Goal: Task Accomplishment & Management: Manage account settings

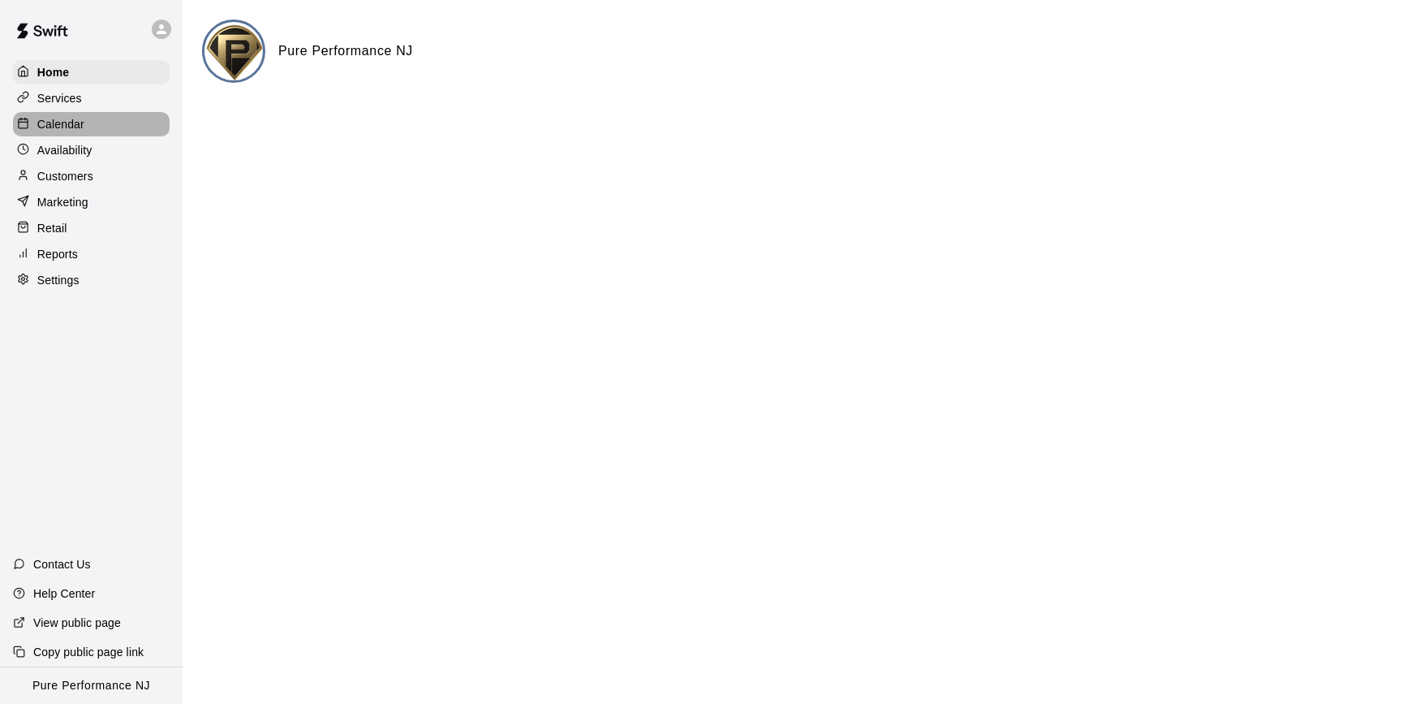
click at [69, 131] on p "Calendar" at bounding box center [60, 124] width 47 height 16
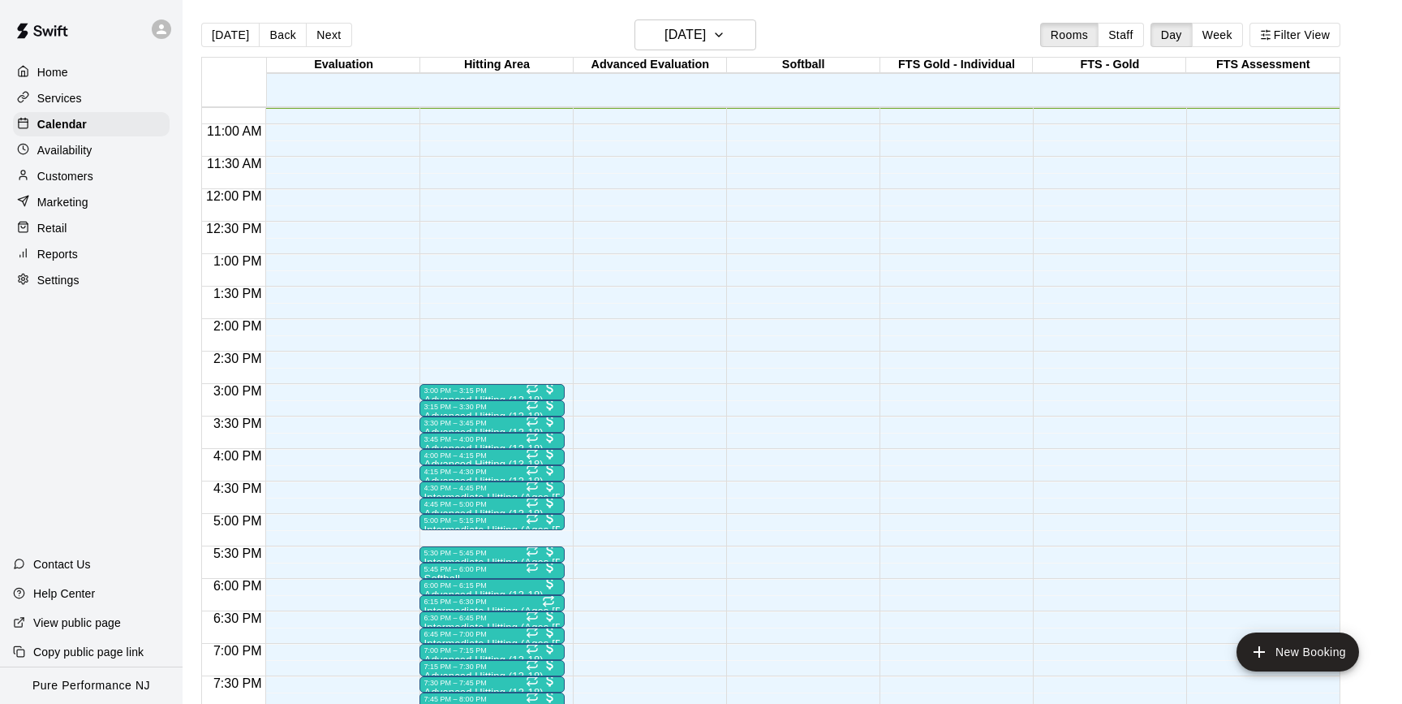
scroll to position [734, 0]
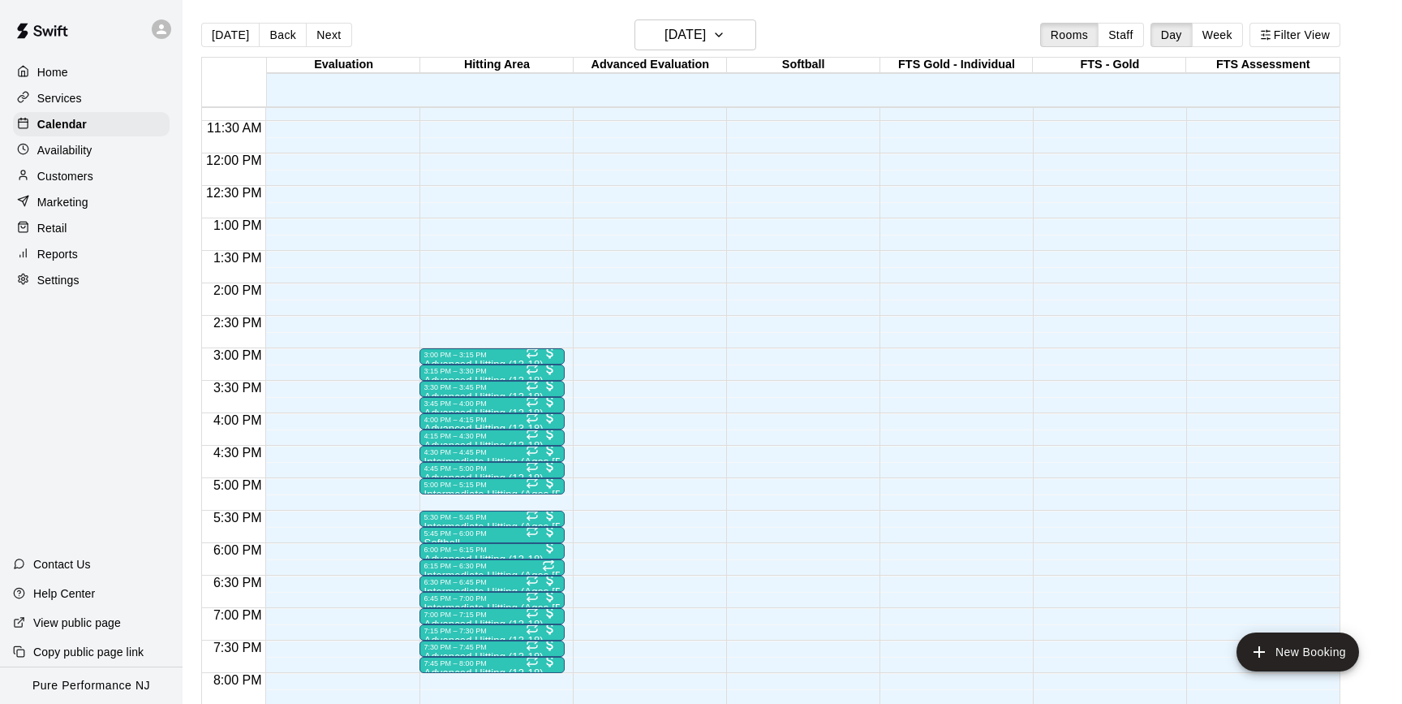
click at [162, 29] on icon at bounding box center [161, 29] width 15 height 15
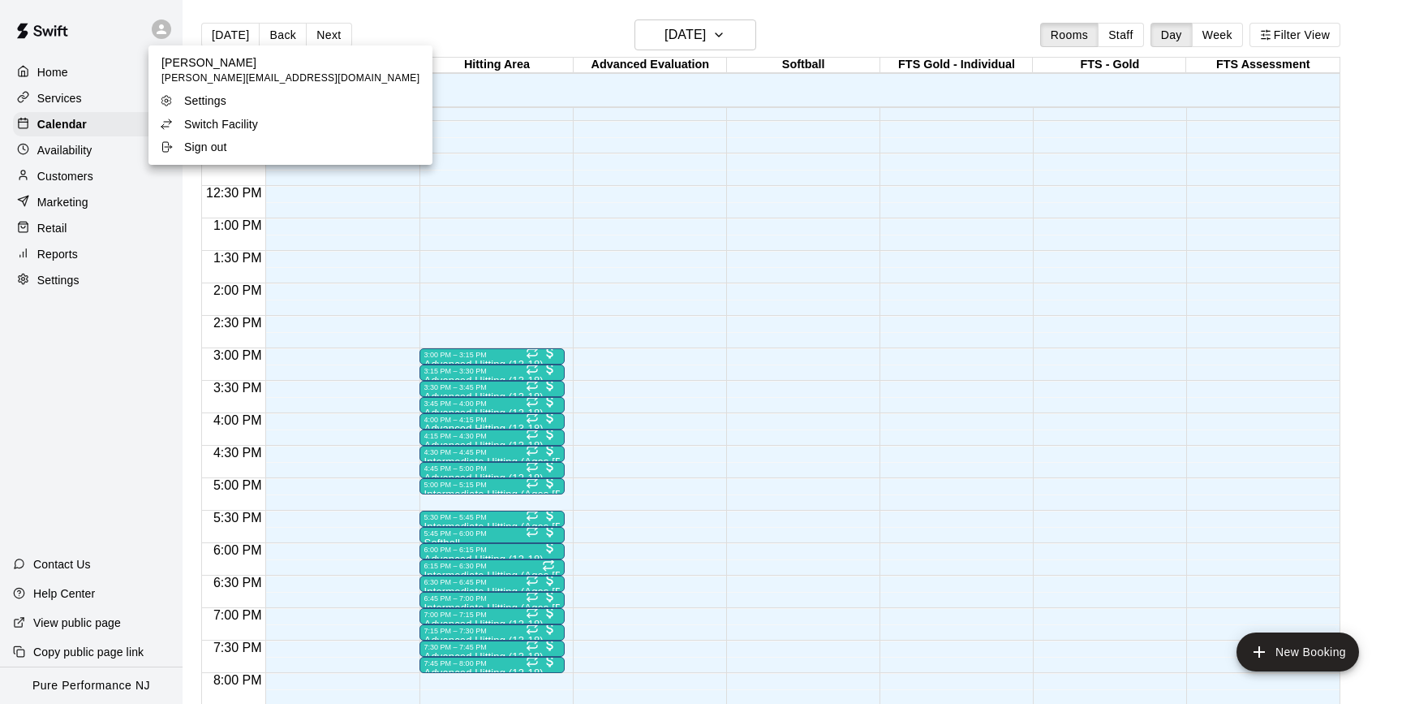
click at [202, 117] on p "Switch Facility" at bounding box center [221, 124] width 74 height 16
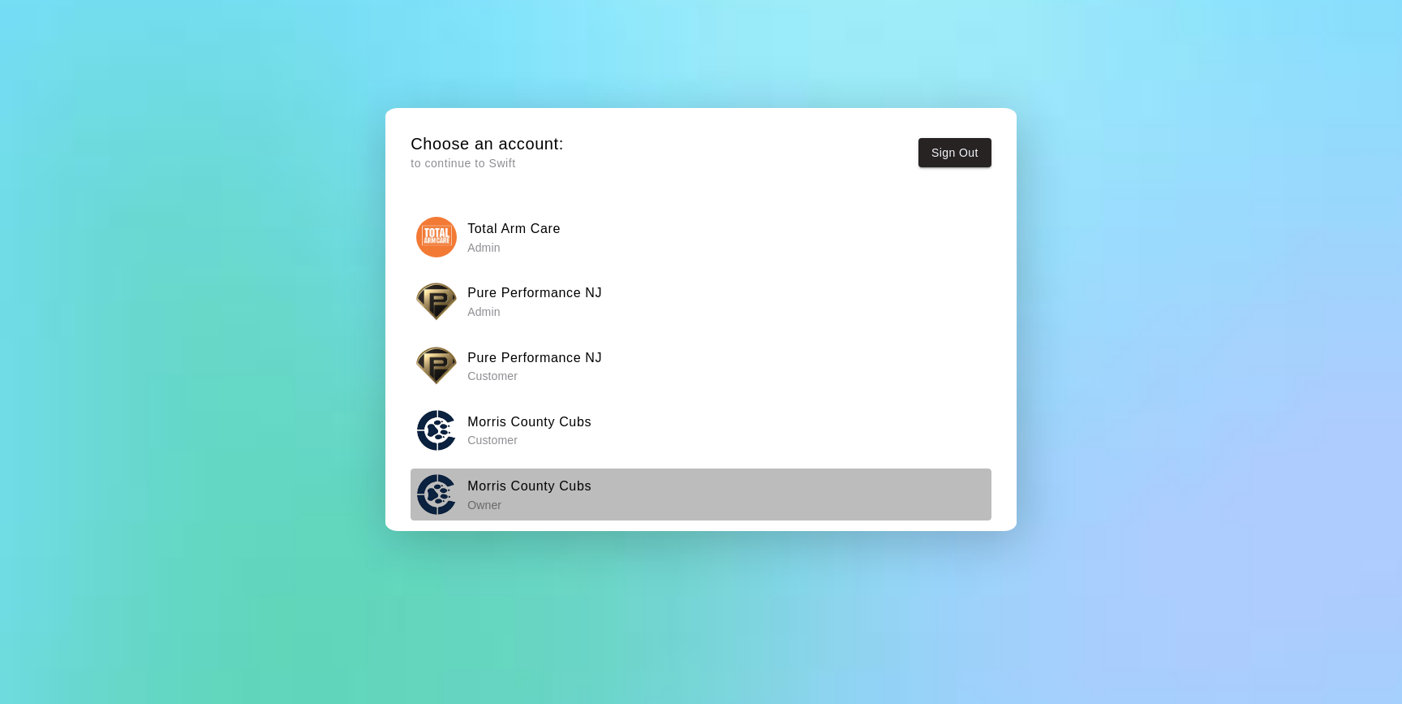
click at [548, 479] on h6 "Morris County Cubs" at bounding box center [529, 486] width 124 height 21
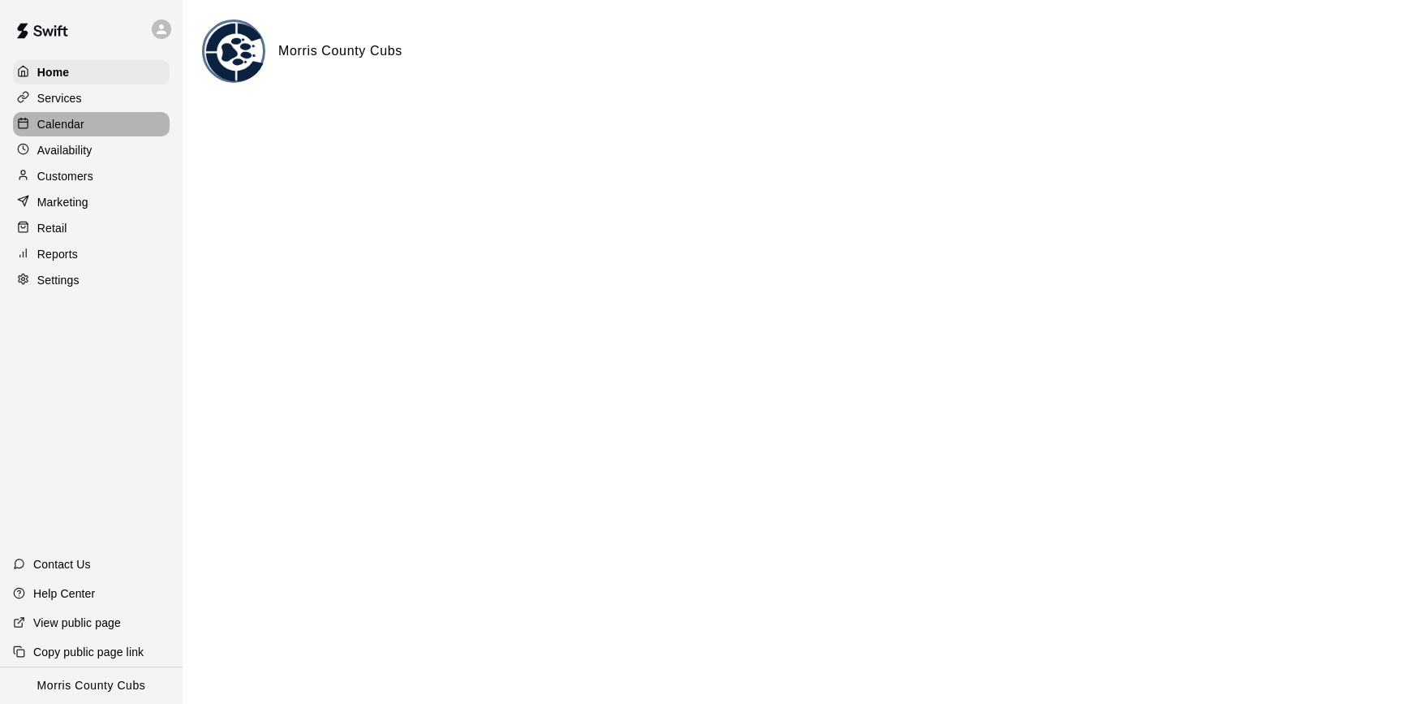
click at [68, 123] on p "Calendar" at bounding box center [60, 124] width 47 height 16
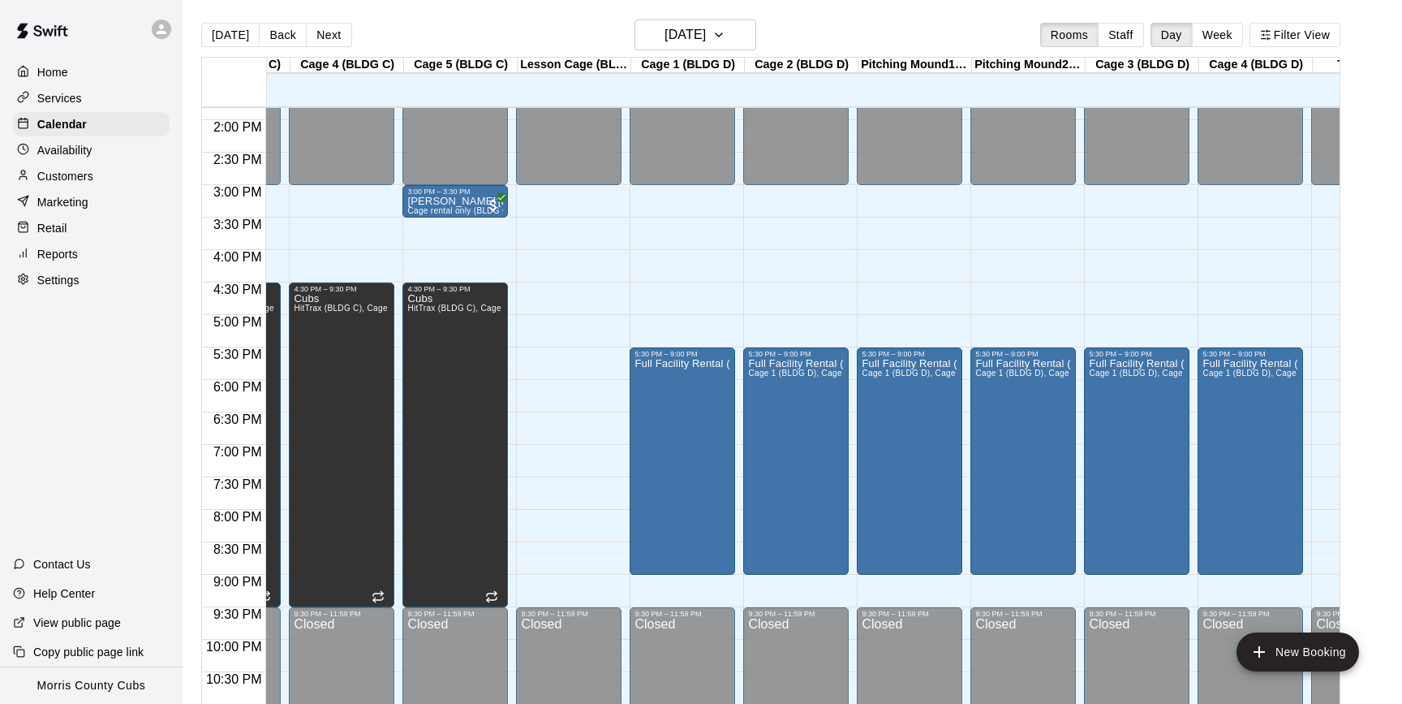
scroll to position [898, 317]
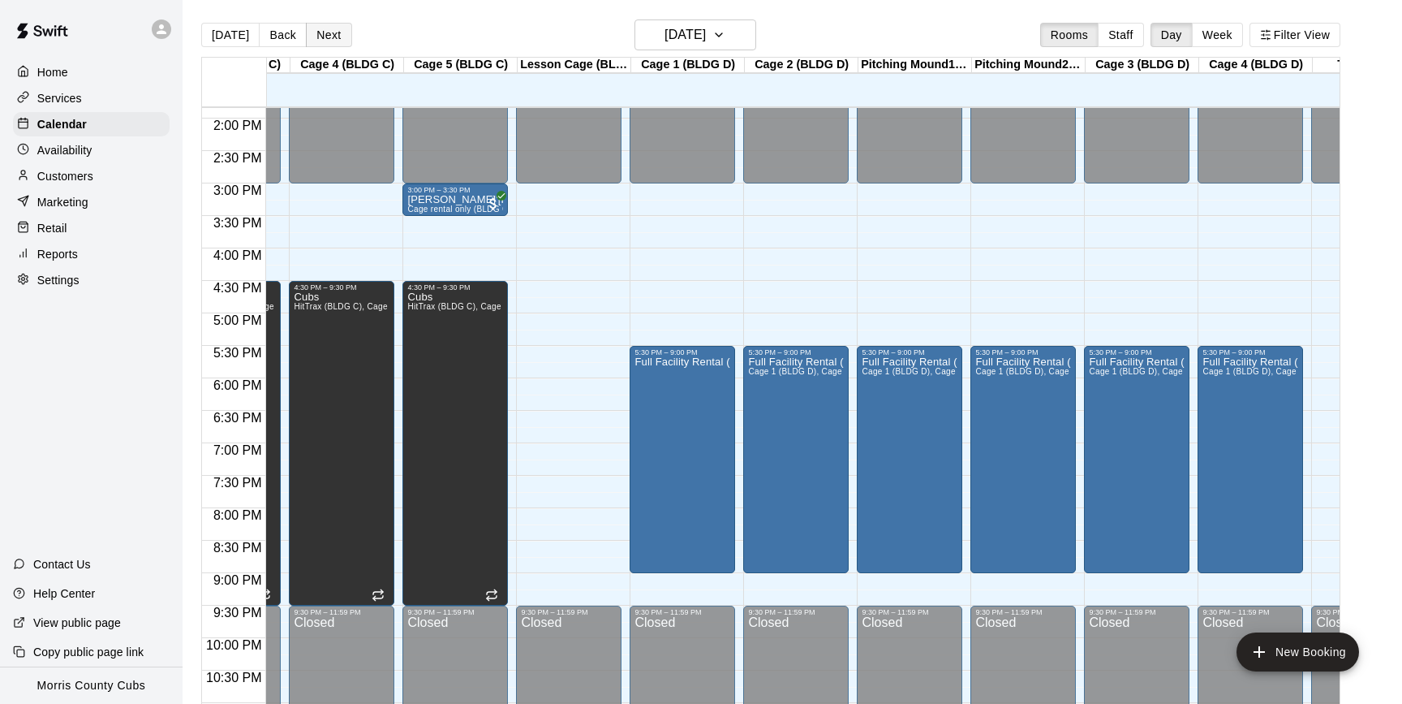
click at [334, 41] on button "Next" at bounding box center [328, 35] width 45 height 24
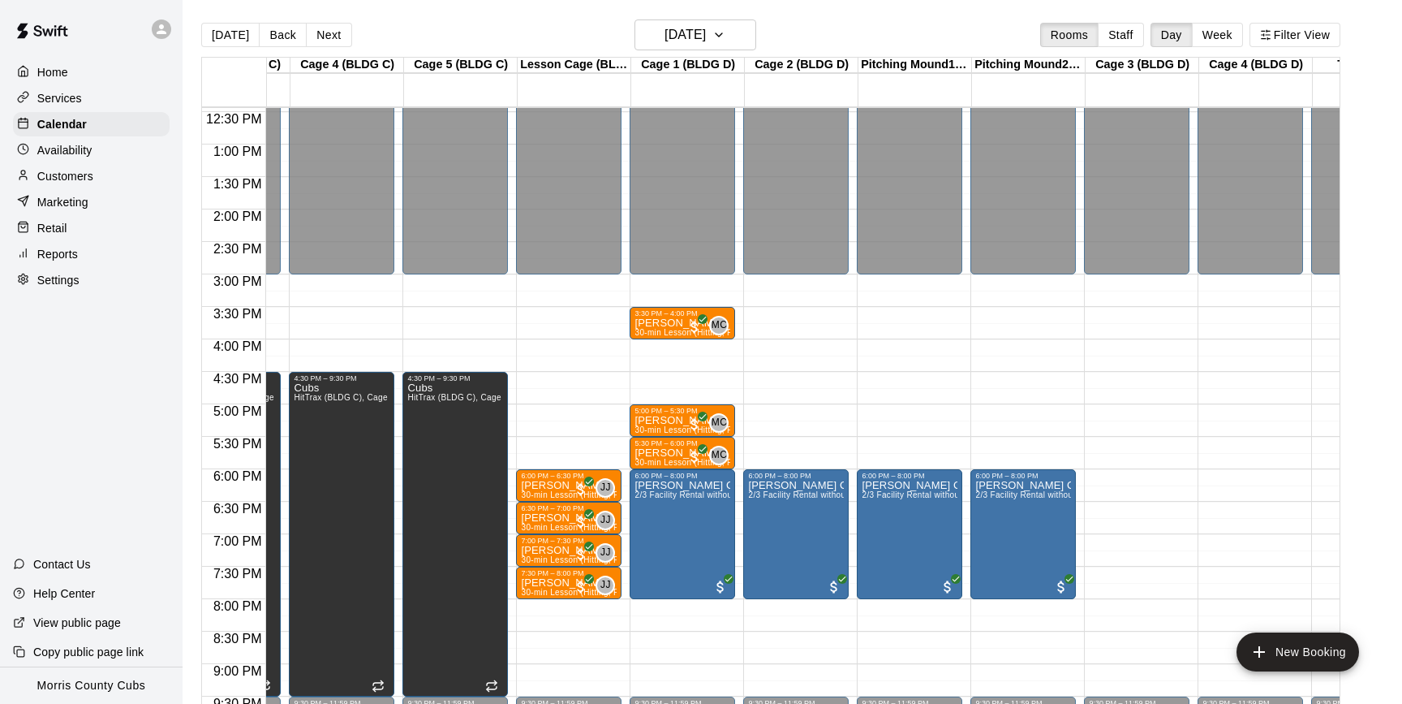
scroll to position [786, 317]
